Goal: Check status: Check status

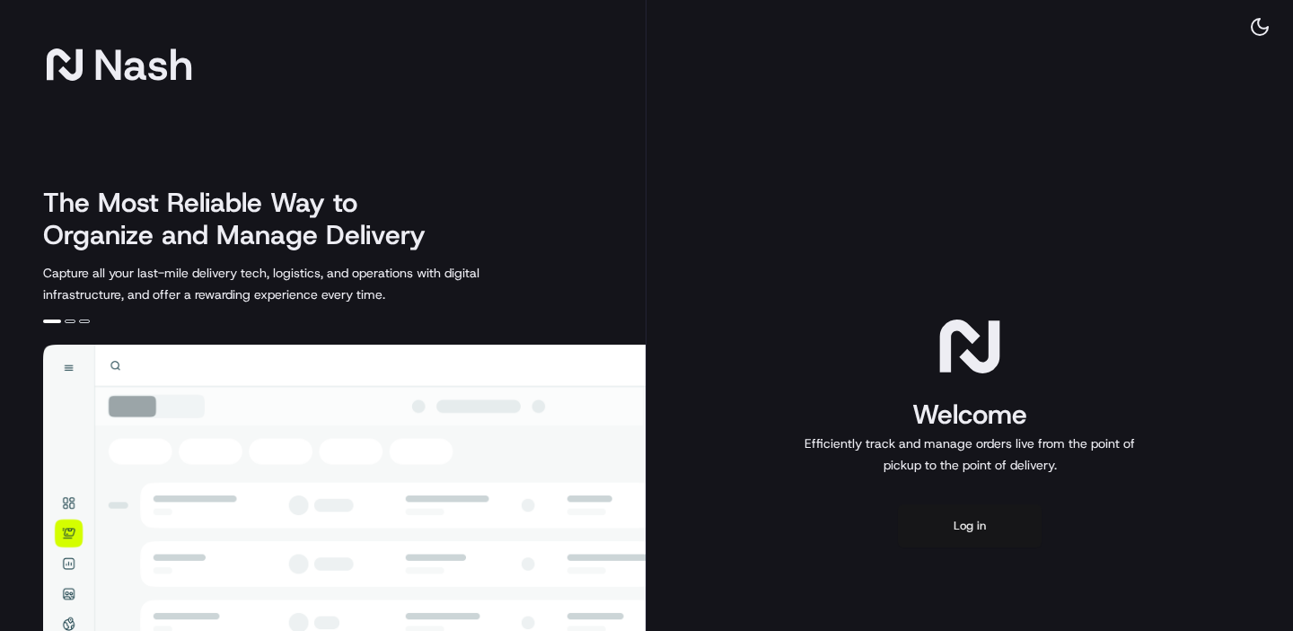
click at [965, 523] on button "Log in" at bounding box center [970, 526] width 144 height 43
